Goal: Find specific page/section: Find specific page/section

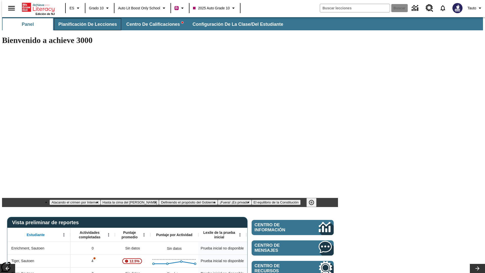
click at [85, 24] on span "Planificación de lecciones" at bounding box center [87, 24] width 59 height 6
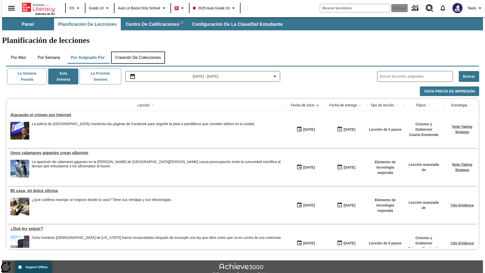
click at [138, 52] on button "Creación de colecciones" at bounding box center [138, 58] width 54 height 12
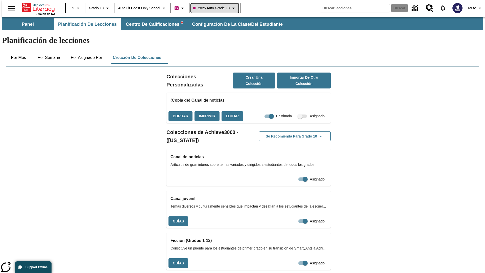
click at [216, 8] on span "2025 Auto Grade 10" at bounding box center [211, 8] width 37 height 5
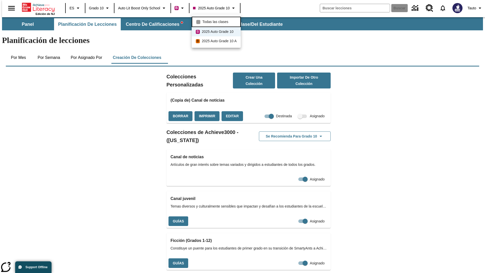
click at [217, 21] on span "Todas las clases" at bounding box center [215, 21] width 26 height 5
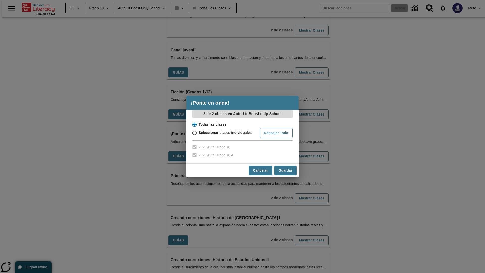
click at [194, 124] on input "Todas las clases" at bounding box center [194, 124] width 9 height 7
click at [260, 170] on button "Cancelar" at bounding box center [261, 171] width 24 height 10
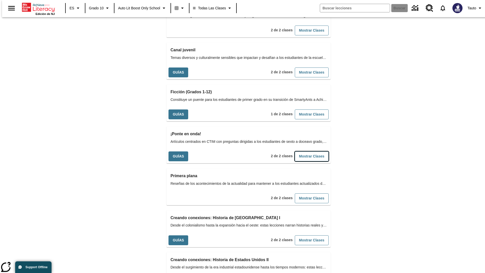
click at [304, 151] on button "Mostrar Clases" at bounding box center [312, 156] width 34 height 10
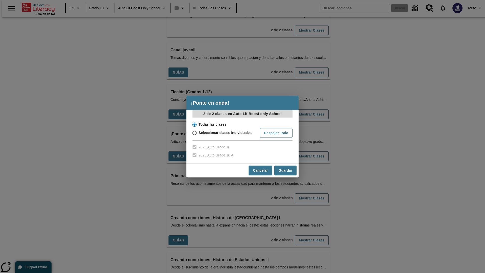
click at [194, 124] on input "Todas las clases" at bounding box center [194, 124] width 9 height 7
click at [285, 170] on button "Guardar" at bounding box center [285, 171] width 22 height 10
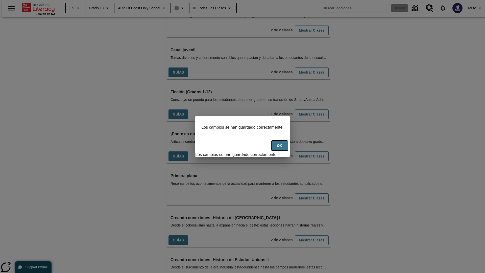
click at [282, 148] on button "OK" at bounding box center [280, 146] width 16 height 10
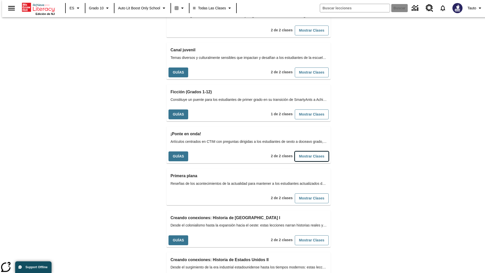
click at [304, 151] on button "Mostrar Clases" at bounding box center [312, 156] width 34 height 10
